Goal: Task Accomplishment & Management: Complete application form

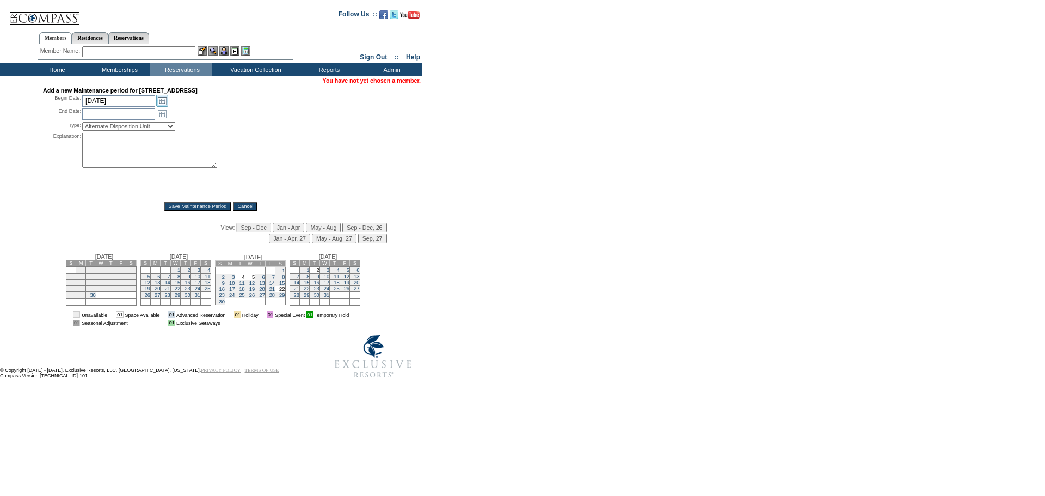
click at [164, 103] on link "Open the calendar popup." at bounding box center [162, 101] width 12 height 12
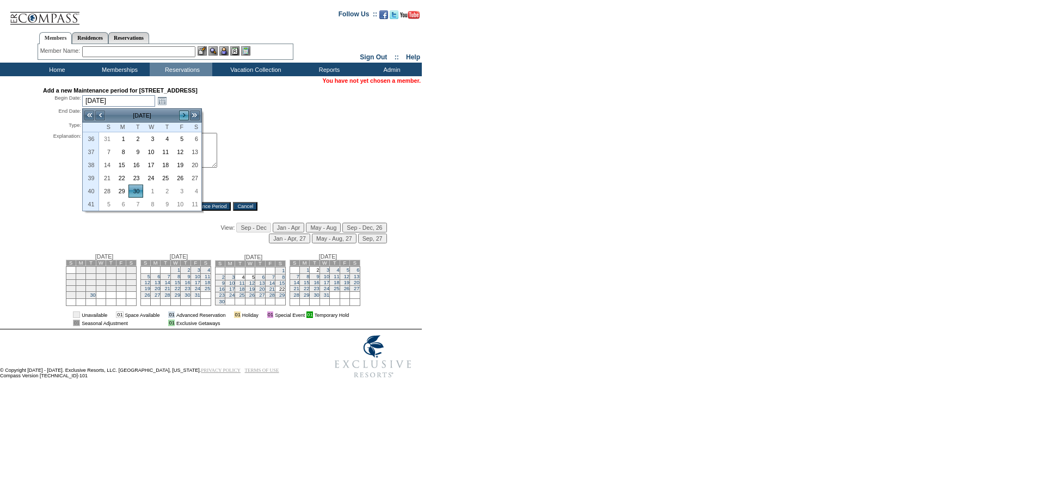
click at [181, 116] on link ">" at bounding box center [184, 115] width 11 height 11
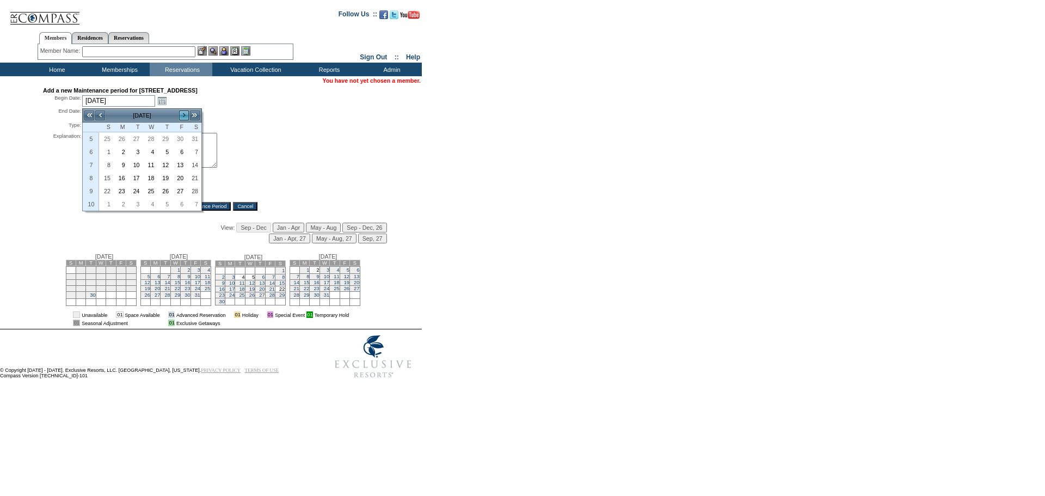
click at [181, 116] on link ">" at bounding box center [184, 115] width 11 height 11
click at [121, 163] on link "9" at bounding box center [121, 165] width 14 height 12
type input "[DATE]"
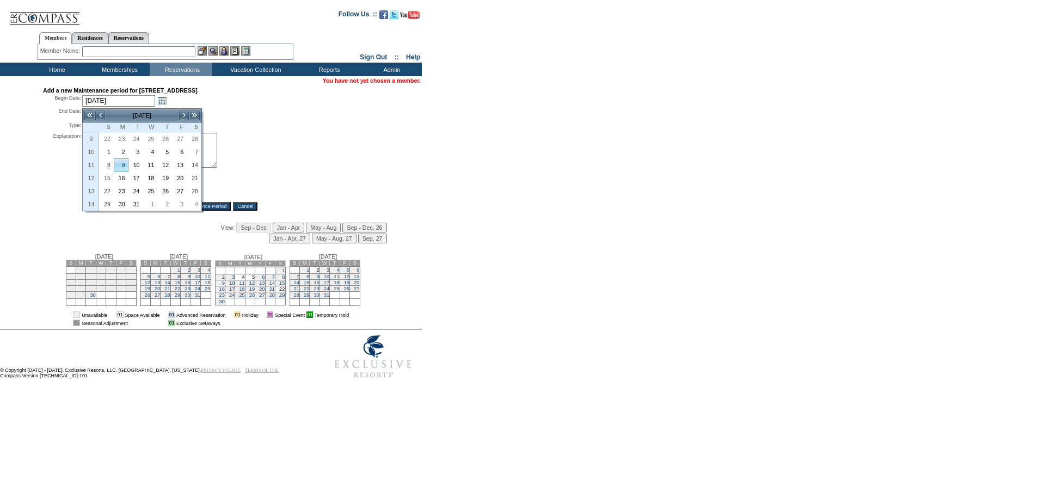
type input "[DATE]"
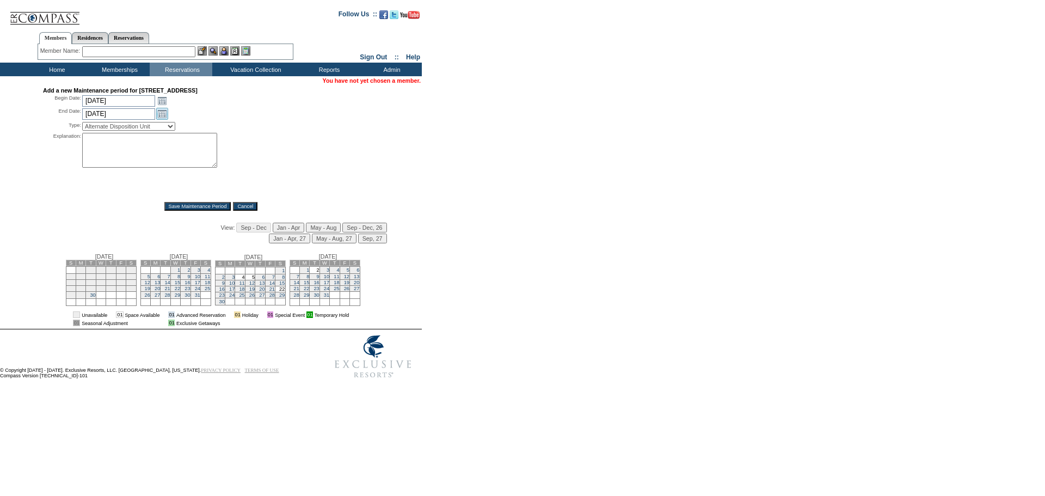
click at [158, 114] on link "Open the calendar popup." at bounding box center [162, 114] width 12 height 12
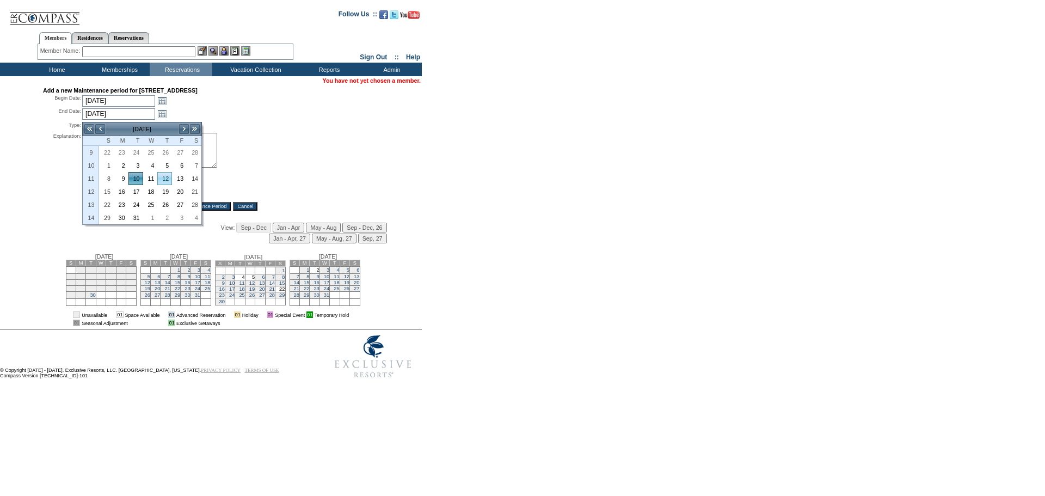
click at [165, 179] on link "12" at bounding box center [165, 179] width 14 height 12
type input "[DATE]"
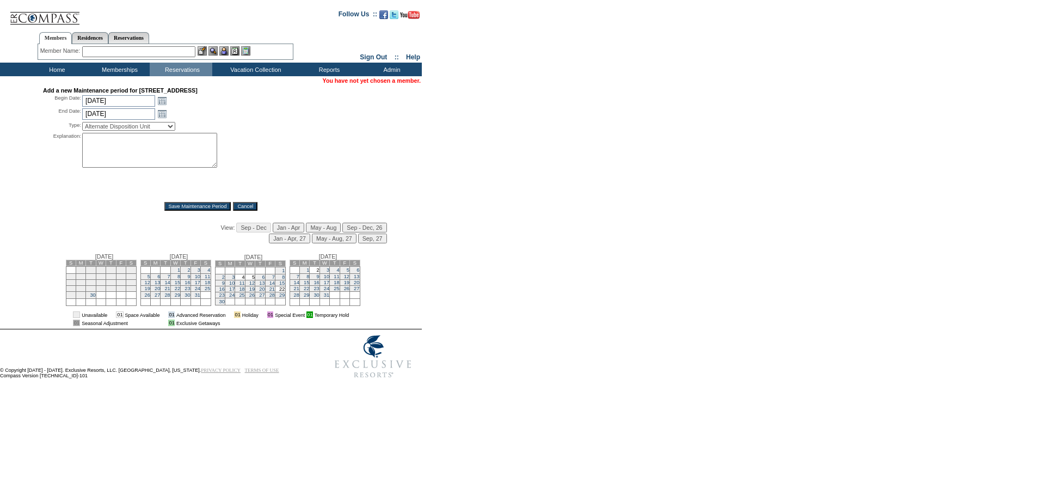
click at [161, 131] on select "Alternate Disposition Unit Business Hold Disposition Exclusive Alliance Partner…" at bounding box center [128, 126] width 93 height 9
select select "PropMaintBusinessHold"
click at [82, 124] on select "Alternate Disposition Unit Business Hold Disposition Exclusive Alliance Partner…" at bounding box center [128, 126] width 93 height 9
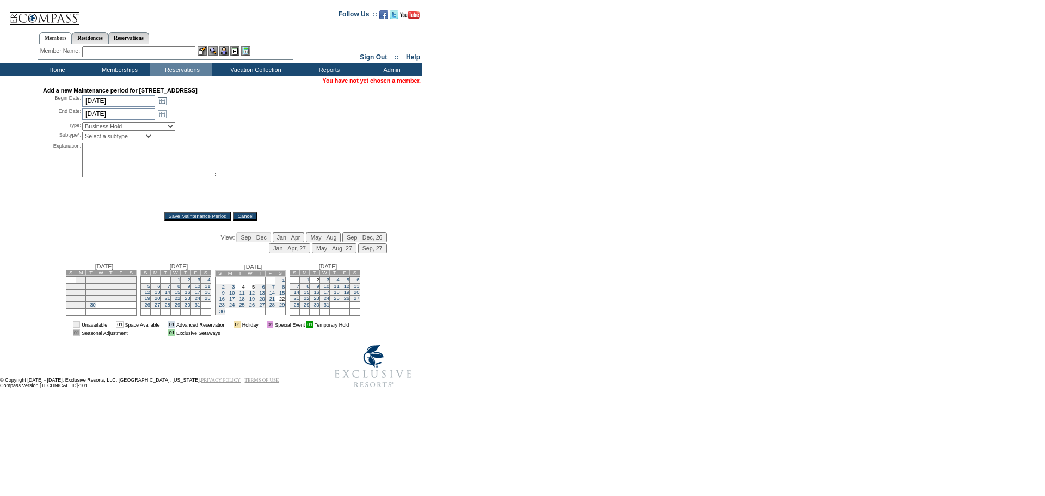
click at [142, 136] on select "Select a subtype Business Hold Pending Prospect Hold" at bounding box center [117, 136] width 71 height 9
select select "PropMaintBusinessHold-BusinessHold"
click at [82, 134] on select "Select a subtype Business Hold Pending Prospect Hold" at bounding box center [117, 136] width 71 height 9
click at [123, 157] on textarea at bounding box center [149, 160] width 135 height 35
type textarea "per DR"
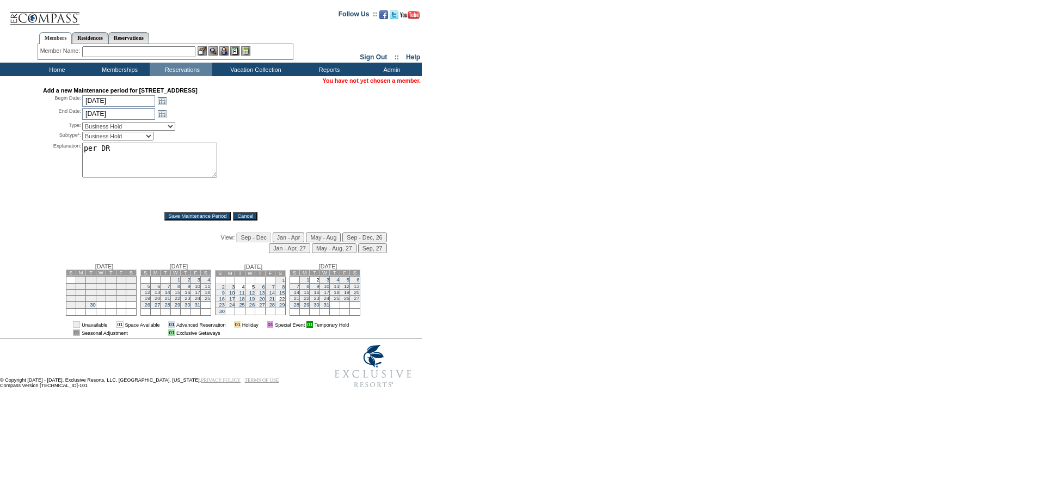
click at [174, 220] on input "Save Maintenance Period" at bounding box center [197, 216] width 67 height 9
